Goal: Check status: Check status

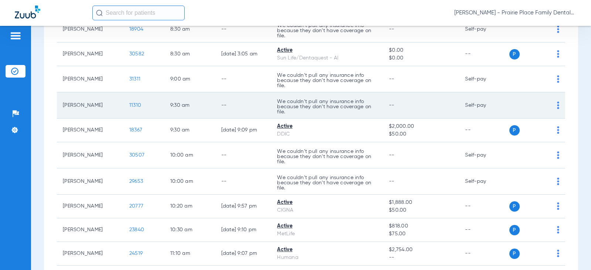
scroll to position [37, 0]
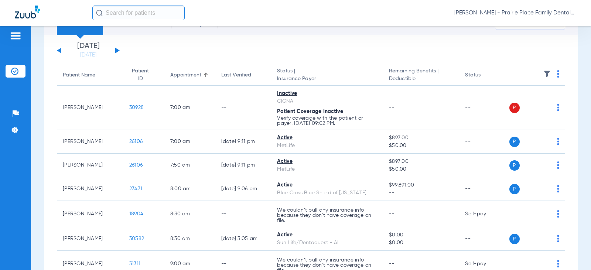
click at [115, 48] on div "[DATE] [DATE] [DATE] [DATE] [DATE] [DATE] [DATE] [DATE] [DATE] [DATE] [DATE] [D…" at bounding box center [88, 51] width 63 height 16
click at [116, 51] on button at bounding box center [117, 51] width 4 height 6
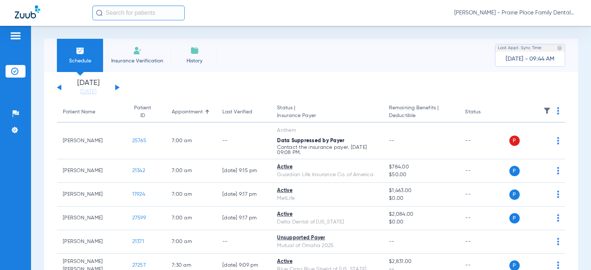
click at [118, 88] on button at bounding box center [117, 88] width 4 height 6
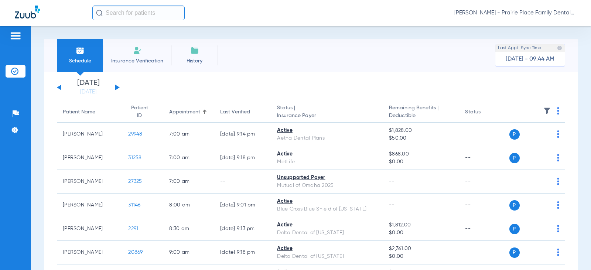
click at [118, 88] on button at bounding box center [117, 88] width 4 height 6
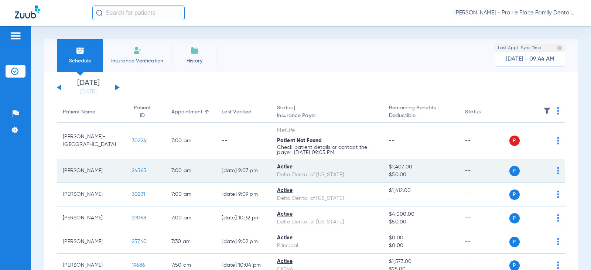
click at [133, 169] on span "24565" at bounding box center [139, 170] width 14 height 5
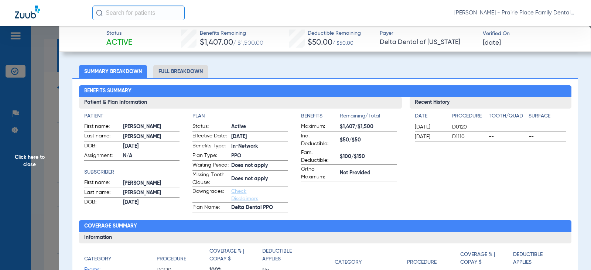
scroll to position [37, 0]
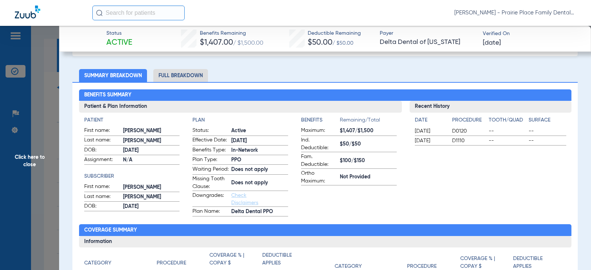
click at [191, 75] on li "Full Breakdown" at bounding box center [180, 75] width 55 height 13
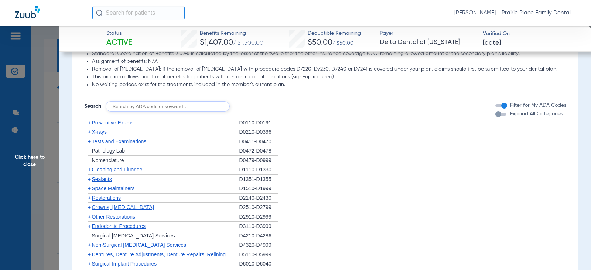
scroll to position [702, 0]
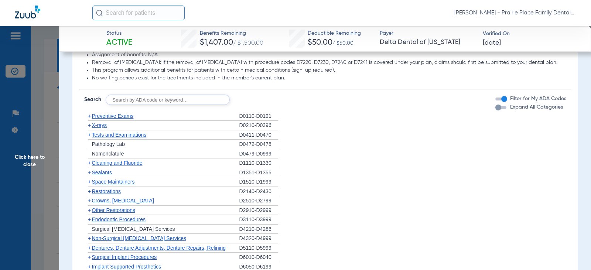
click at [498, 109] on div "button" at bounding box center [501, 107] width 11 height 3
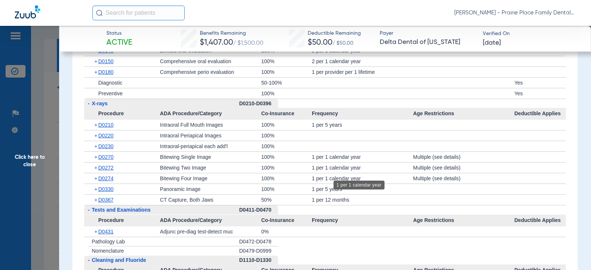
scroll to position [813, 0]
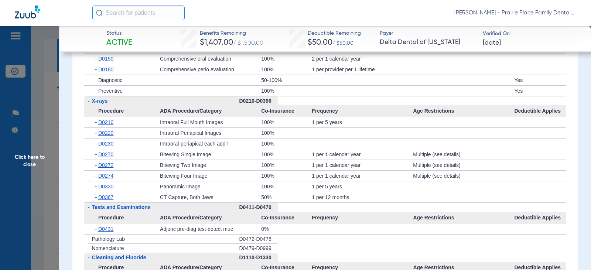
click at [27, 151] on span "Click here to close" at bounding box center [29, 161] width 59 height 270
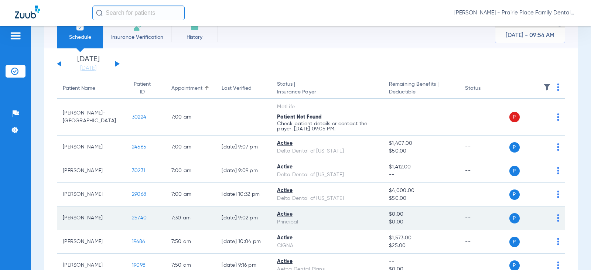
scroll to position [37, 0]
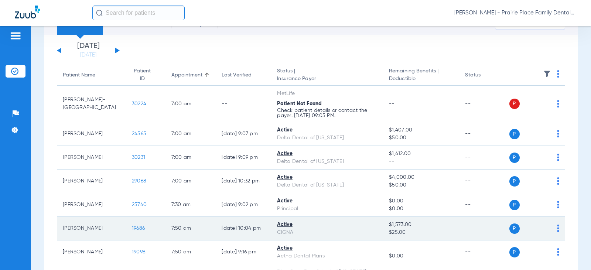
click at [132, 227] on span "19686" at bounding box center [138, 228] width 13 height 5
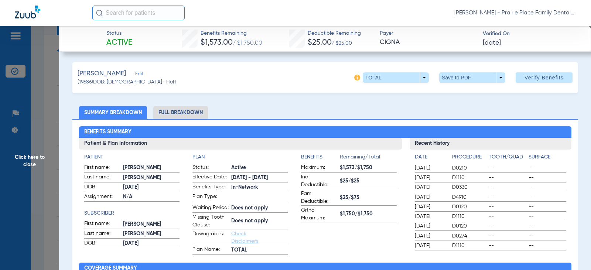
click at [195, 115] on li "Full Breakdown" at bounding box center [180, 112] width 55 height 13
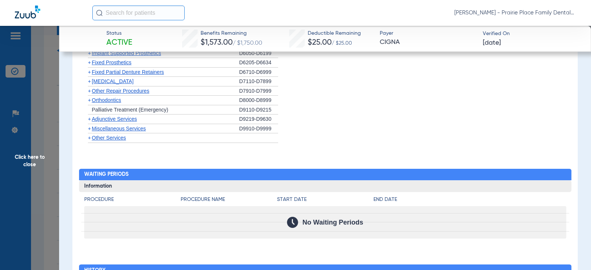
scroll to position [1032, 0]
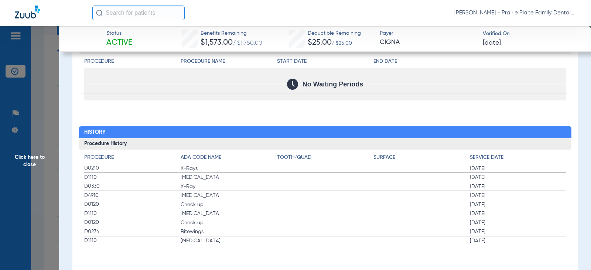
drag, startPoint x: 30, startPoint y: 163, endPoint x: 34, endPoint y: 159, distance: 5.5
click at [30, 163] on span "Click here to close" at bounding box center [29, 161] width 59 height 270
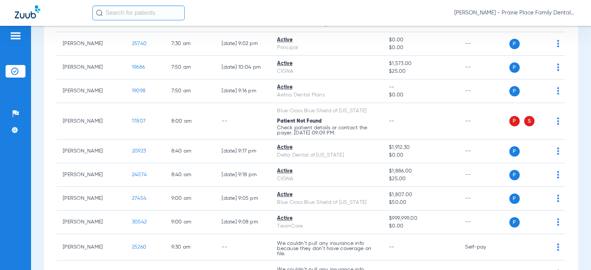
scroll to position [185, 0]
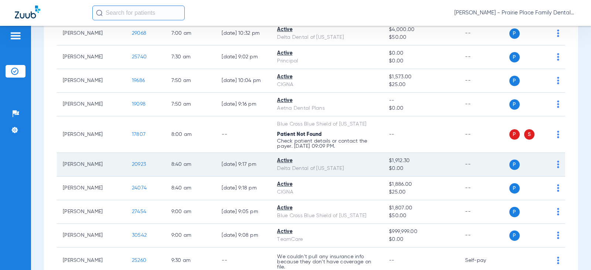
click at [132, 164] on span "20923" at bounding box center [139, 164] width 14 height 5
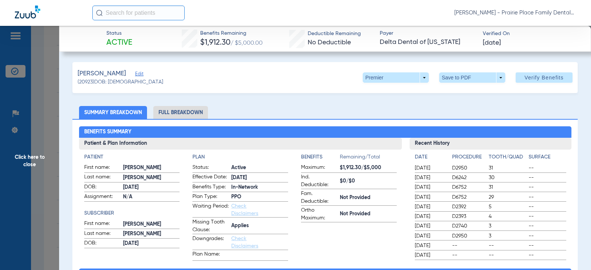
click at [193, 113] on li "Full Breakdown" at bounding box center [180, 112] width 55 height 13
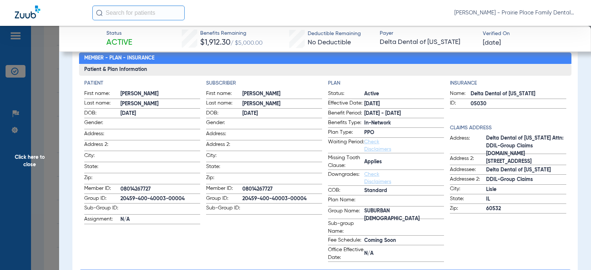
scroll to position [111, 0]
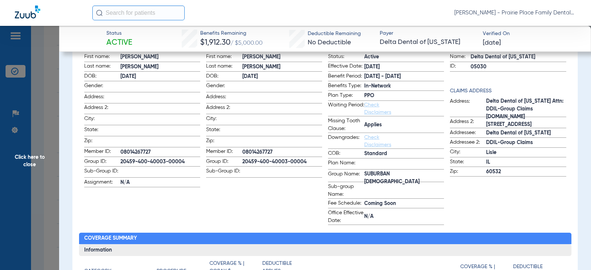
click at [23, 158] on span "Click here to close" at bounding box center [29, 161] width 59 height 270
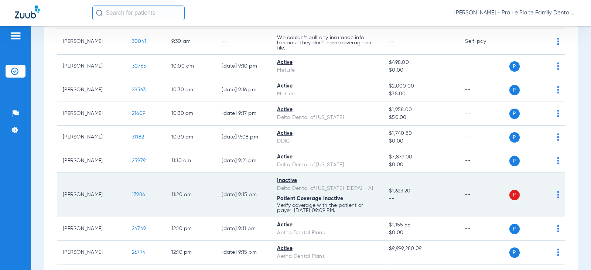
scroll to position [444, 0]
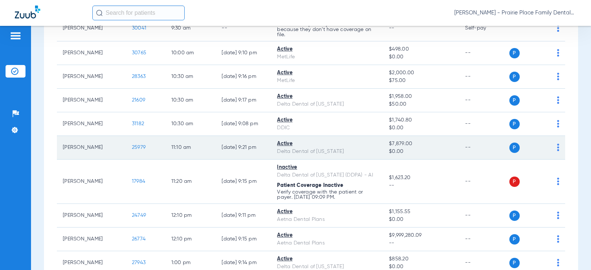
click at [132, 145] on span "25979" at bounding box center [139, 147] width 14 height 5
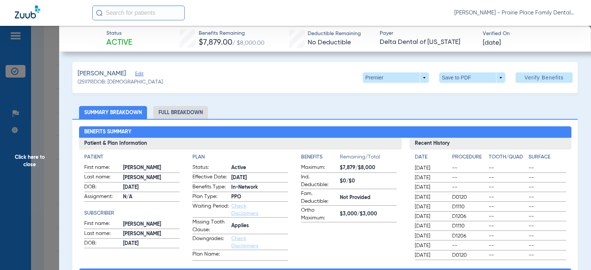
click at [181, 112] on li "Full Breakdown" at bounding box center [180, 112] width 55 height 13
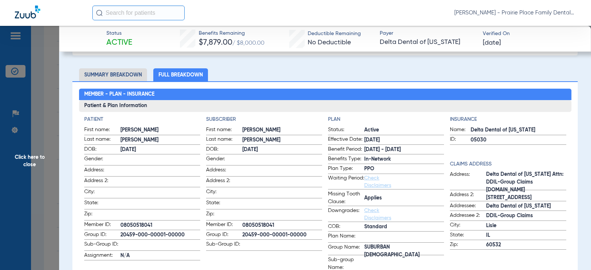
scroll to position [37, 0]
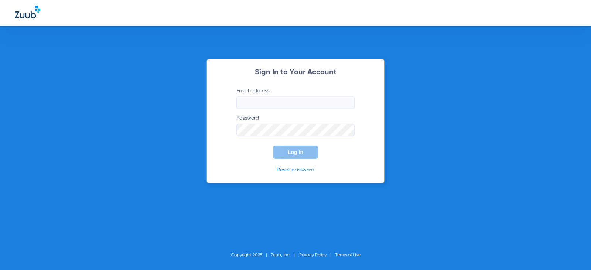
click at [248, 102] on input "Email address" at bounding box center [296, 102] width 118 height 13
type input "arlyngarcia13"
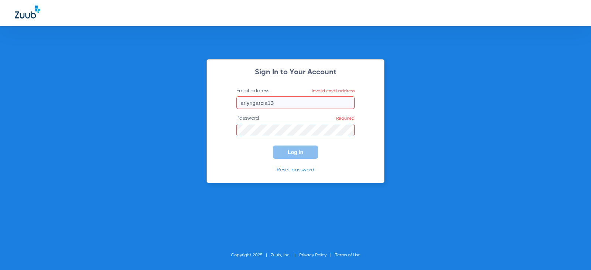
click at [282, 103] on input "arlyngarcia13" at bounding box center [296, 102] width 118 height 13
